Goal: Obtain resource: Obtain resource

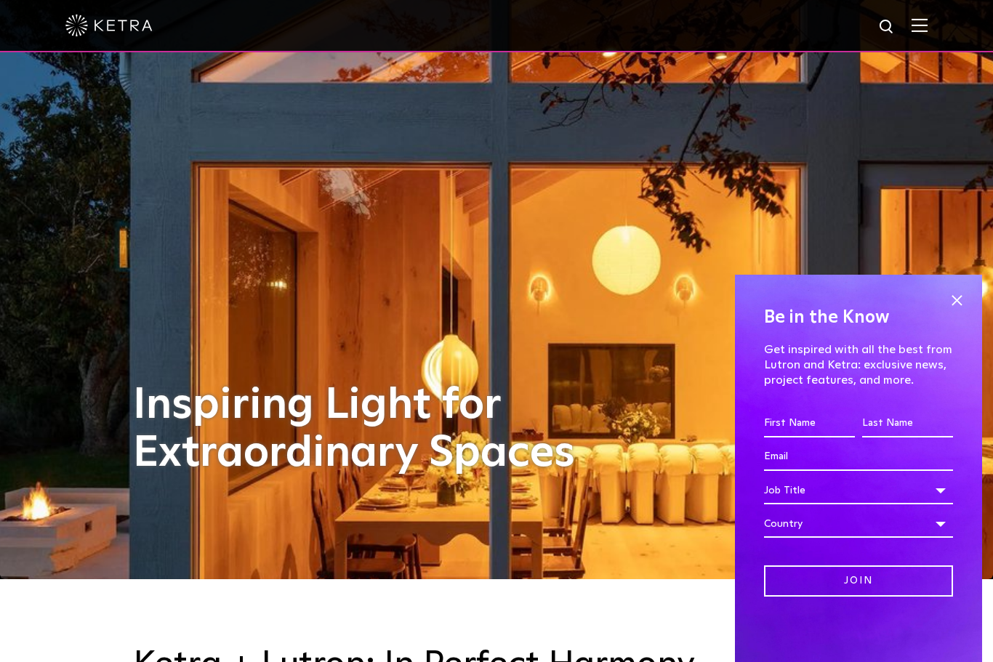
click at [957, 305] on span at bounding box center [957, 300] width 22 height 22
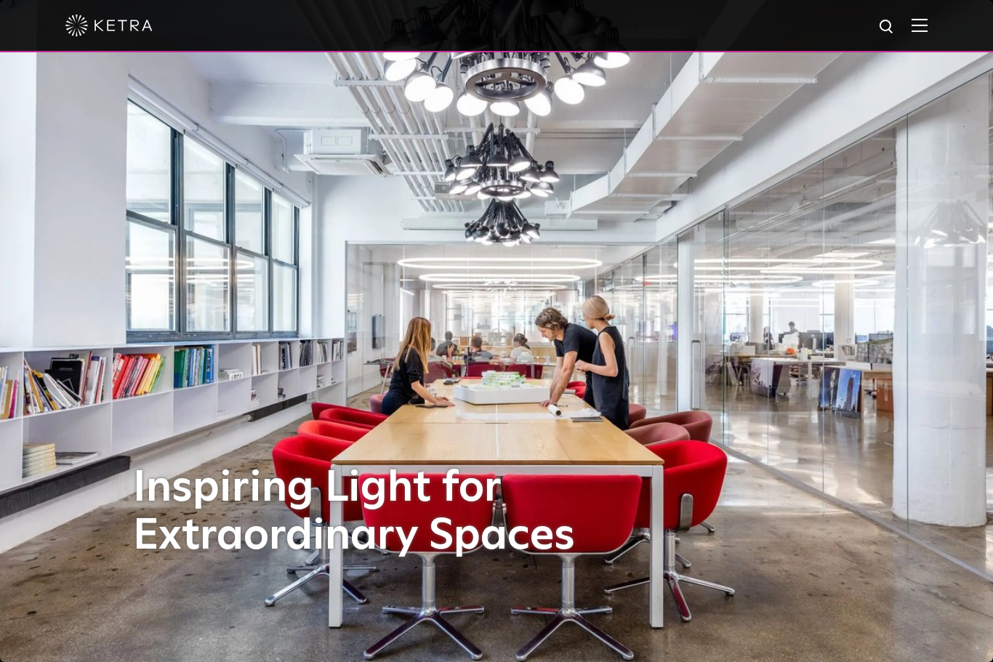
click at [924, 31] on img at bounding box center [919, 25] width 16 height 14
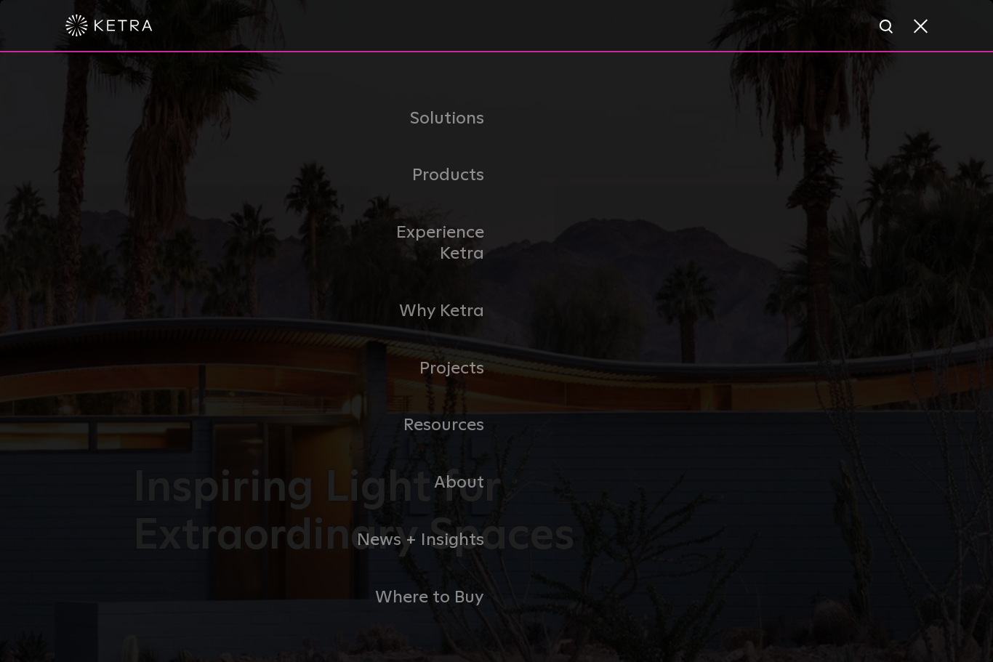
click at [0, 0] on link "Commercial Products" at bounding box center [0, 0] width 0 height 0
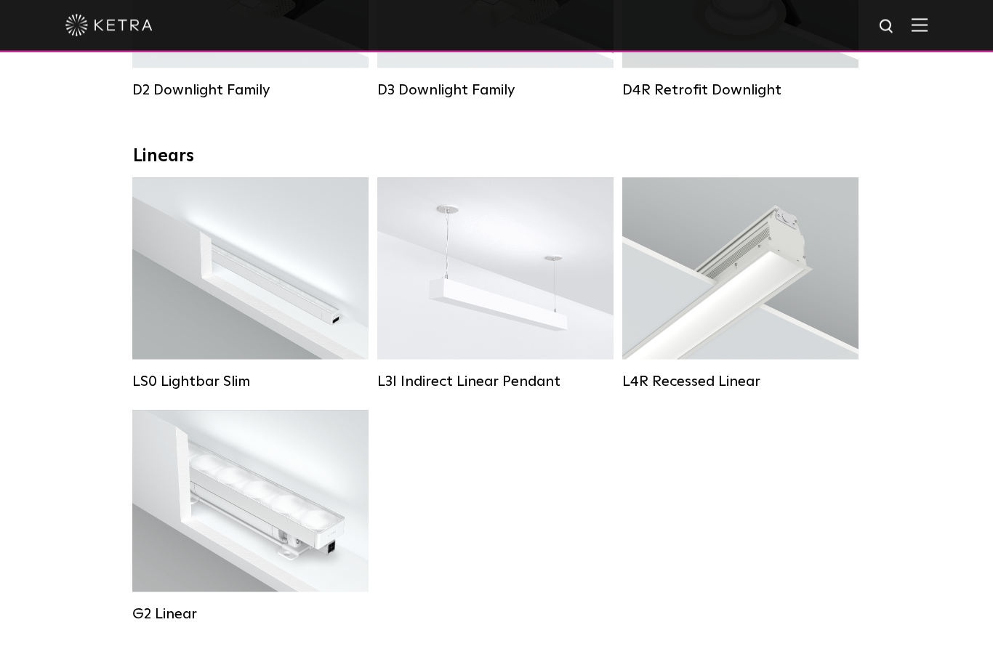
scroll to position [437, 0]
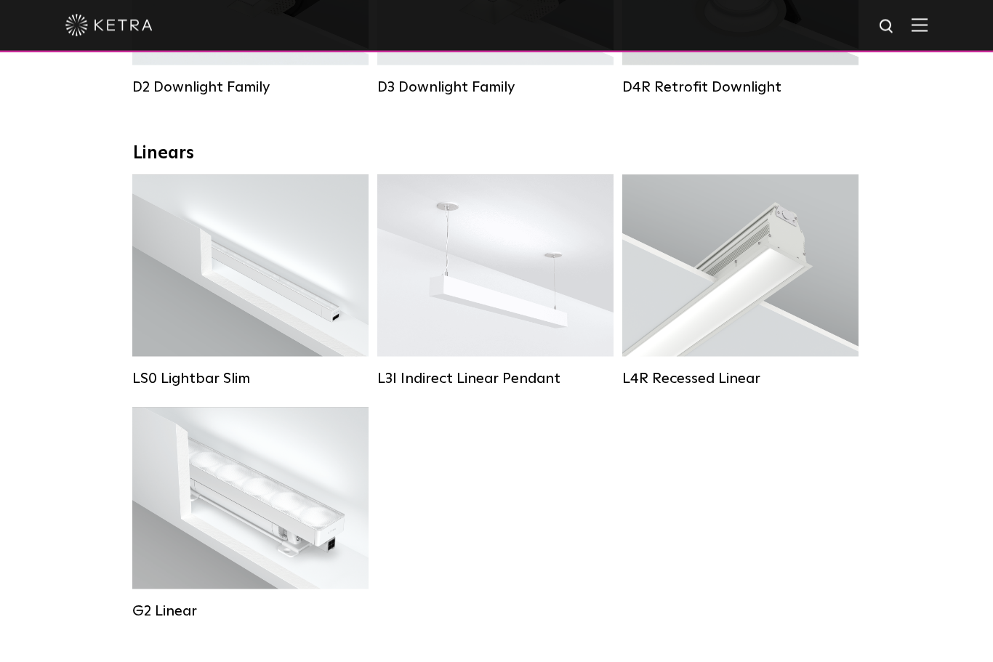
click at [794, 290] on div "Lumen Output: 400 / 600 / 800 / 1000 Colors: White / Black Control: Lutron Clea…" at bounding box center [740, 265] width 187 height 55
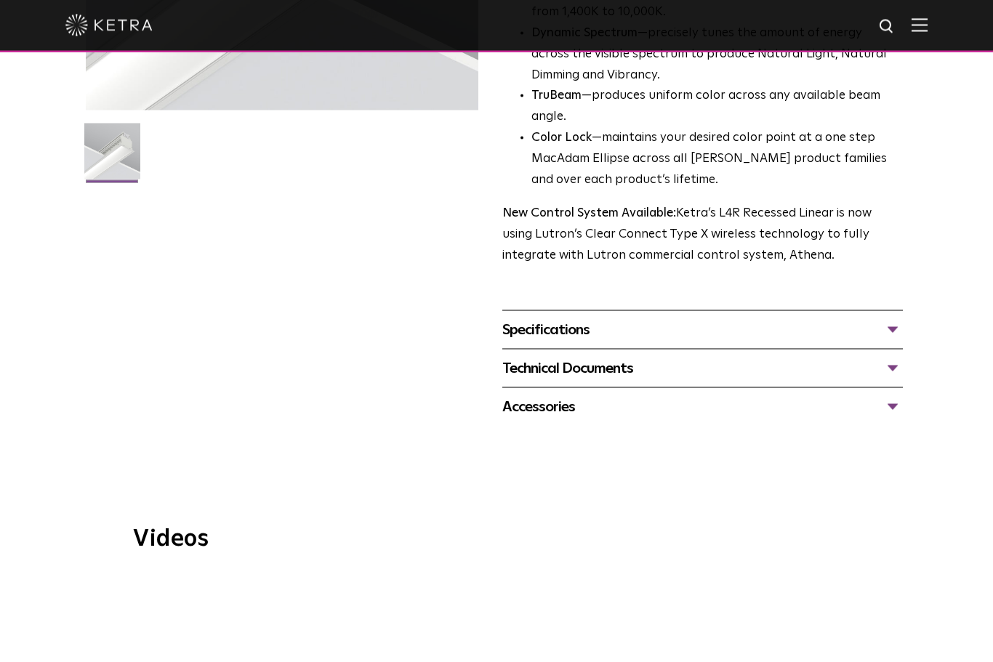
scroll to position [389, 0]
click at [898, 318] on div "Specifications" at bounding box center [702, 329] width 400 height 23
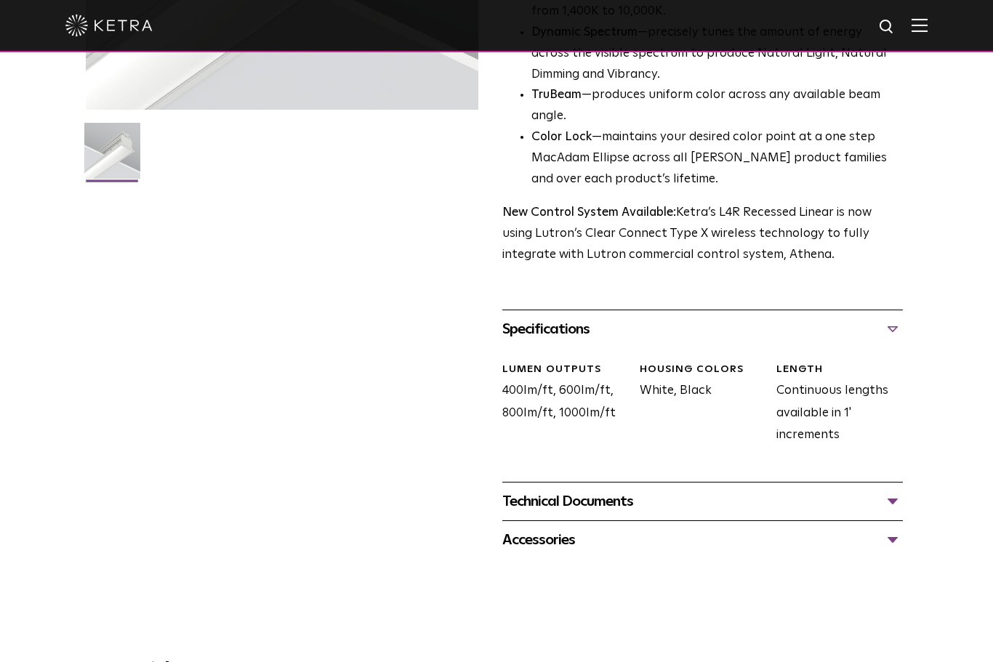
click at [893, 490] on div "Technical Documents" at bounding box center [702, 501] width 400 height 23
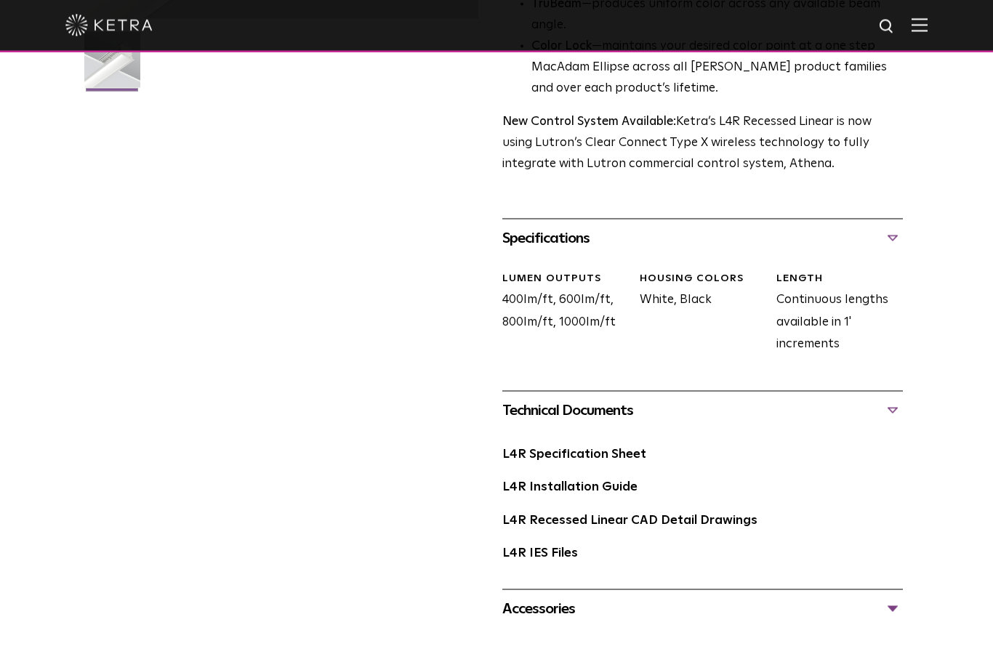
scroll to position [480, 0]
click at [616, 448] on link "L4R Specification Sheet" at bounding box center [574, 454] width 144 height 12
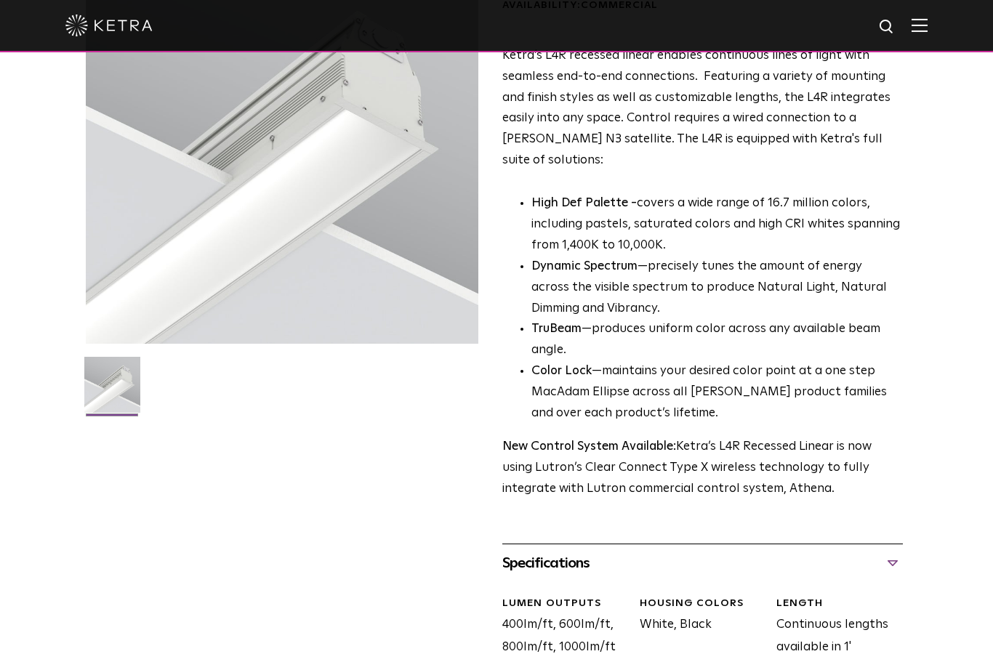
scroll to position [0, 0]
